Goal: Task Accomplishment & Management: Manage account settings

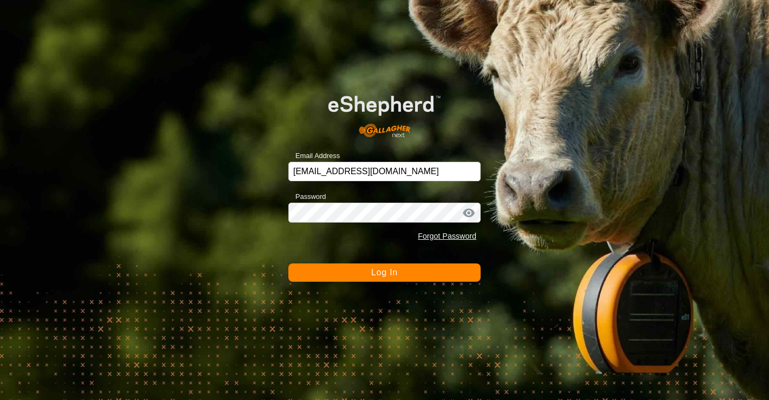
click at [376, 268] on span "Log In" at bounding box center [384, 272] width 26 height 9
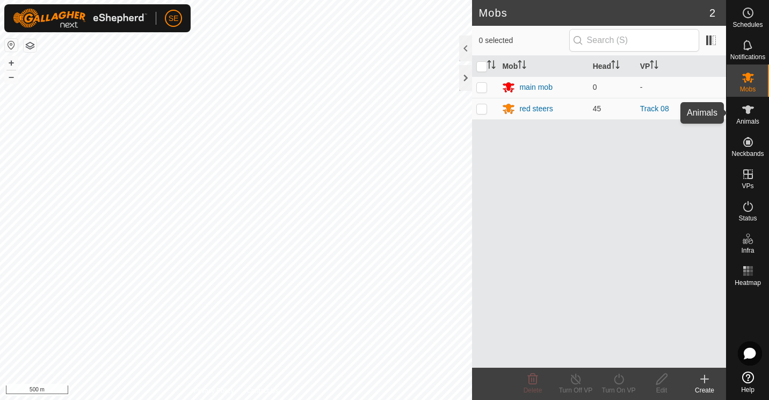
click at [747, 118] on span "Animals" at bounding box center [748, 121] width 23 height 6
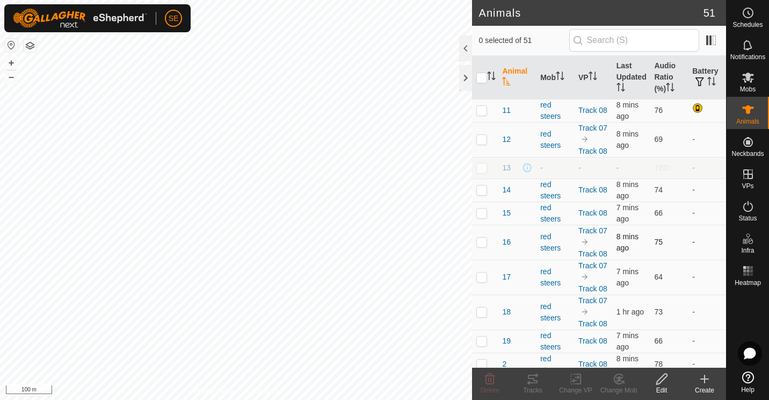
click at [512, 257] on div "Animals 51 0 selected of 51 Animal Mob VP Last Updated Audio Ratio (%) Battery …" at bounding box center [363, 200] width 726 height 400
click at [473, 176] on div "Animals 51 0 selected of 51 Animal Mob VP Last Updated Audio Ratio (%) Battery …" at bounding box center [363, 200] width 726 height 400
checkbox input "true"
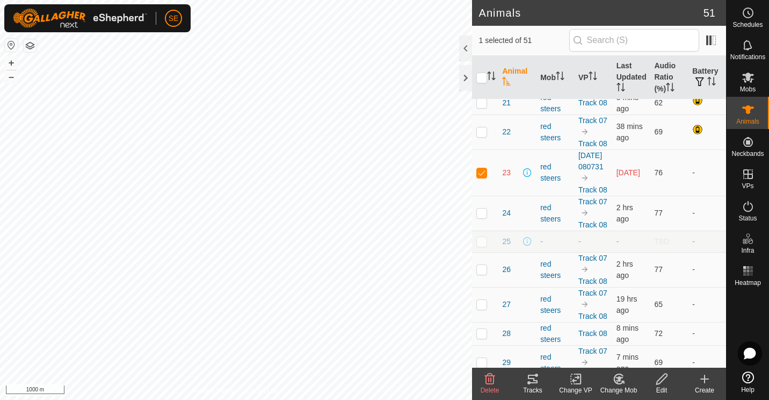
scroll to position [308, 0]
click at [660, 75] on th "Audio Ratio (%)" at bounding box center [669, 78] width 38 height 44
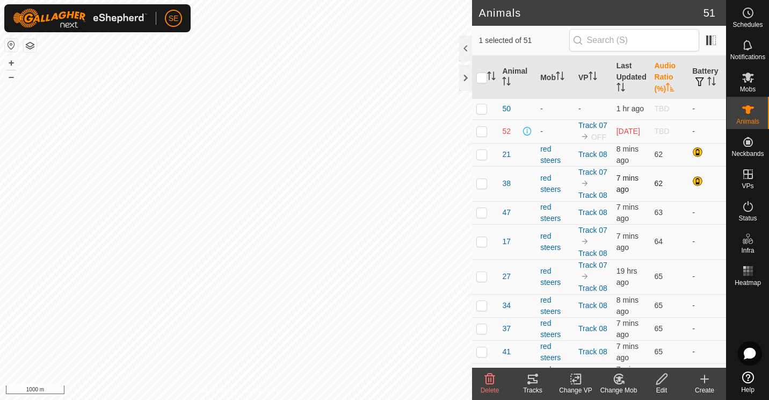
scroll to position [0, 0]
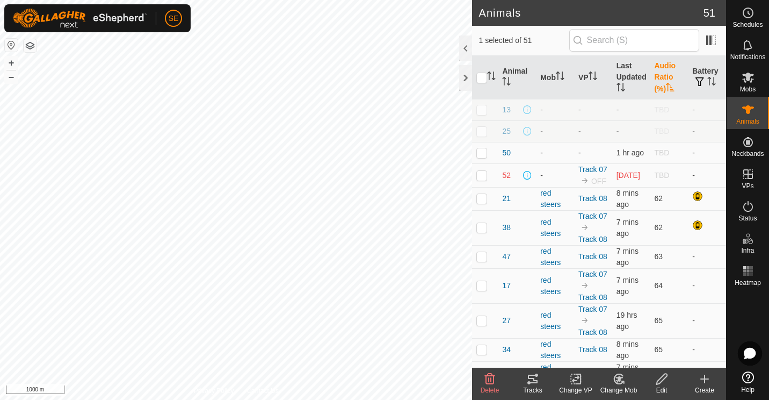
click at [661, 81] on th "Audio Ratio (%)" at bounding box center [669, 78] width 38 height 44
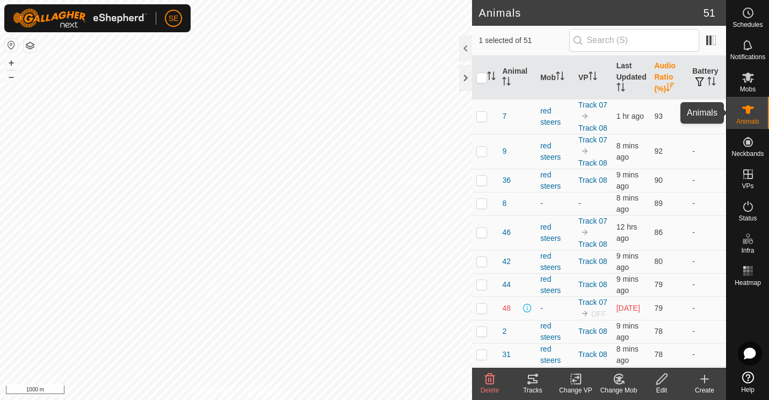
click at [743, 106] on icon at bounding box center [748, 109] width 13 height 13
click at [466, 76] on div at bounding box center [465, 78] width 13 height 26
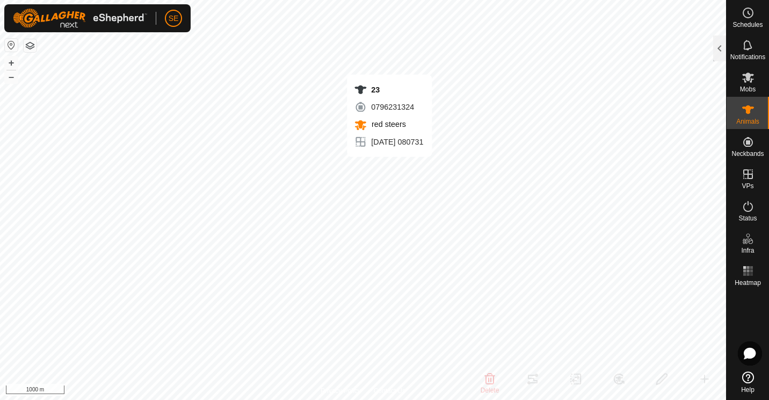
checkbox input "false"
